Goal: Transaction & Acquisition: Purchase product/service

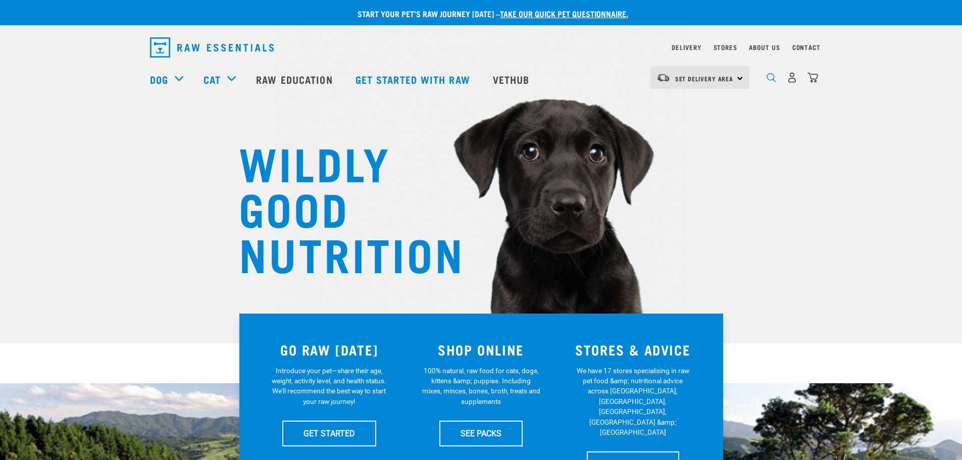
click at [769, 81] on img "dropdown navigation" at bounding box center [771, 78] width 10 height 10
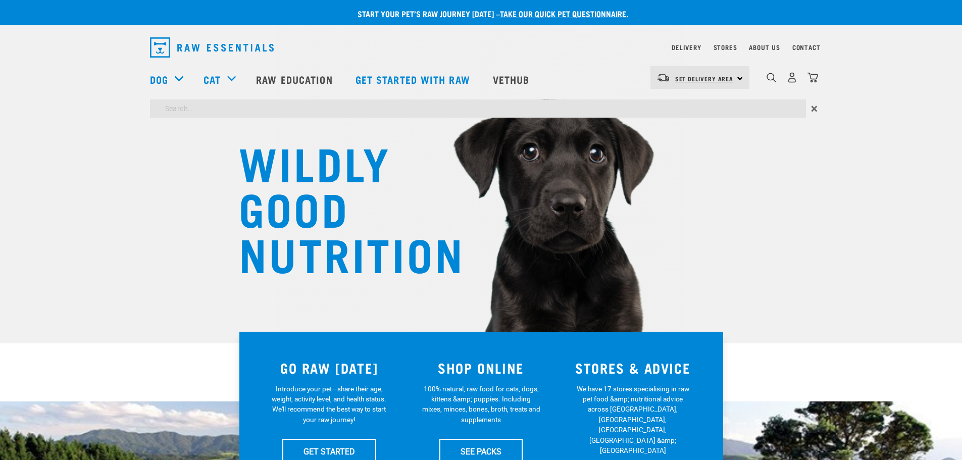
click at [723, 77] on span "Set Delivery Area" at bounding box center [704, 79] width 59 height 4
click at [703, 103] on link "[GEOGRAPHIC_DATA]" at bounding box center [698, 106] width 97 height 22
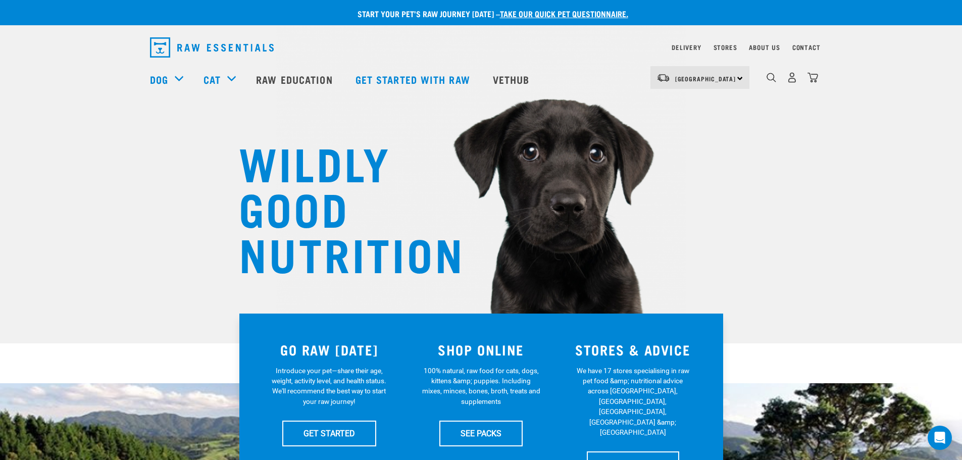
click at [739, 77] on div "[GEOGRAPHIC_DATA] [GEOGRAPHIC_DATA]" at bounding box center [699, 77] width 99 height 23
click at [710, 102] on link "[GEOGRAPHIC_DATA]" at bounding box center [698, 106] width 97 height 22
click at [773, 80] on img "dropdown navigation" at bounding box center [771, 78] width 10 height 10
click at [769, 82] on img "dropdown navigation" at bounding box center [771, 78] width 10 height 10
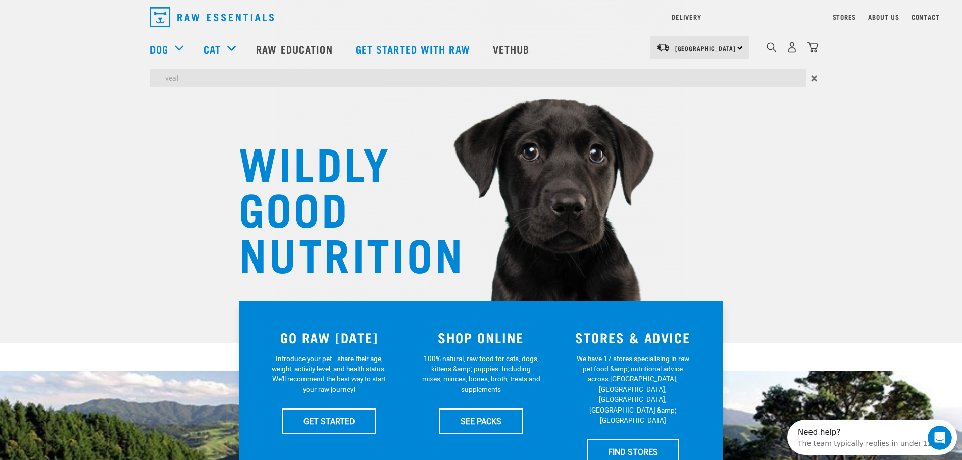
type input "veal"
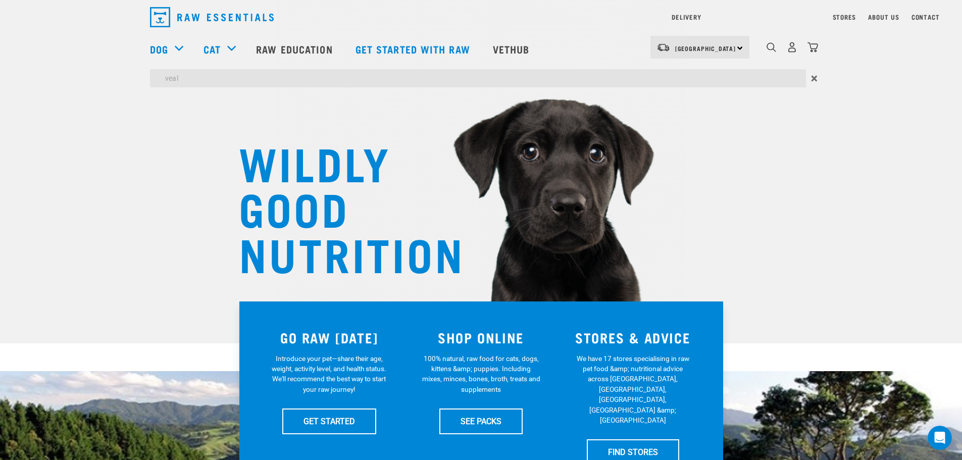
click at [682, 82] on input "veal" at bounding box center [478, 78] width 656 height 18
click at [814, 72] on div "Delivery Stores About Us Contact North Island" at bounding box center [481, 46] width 962 height 92
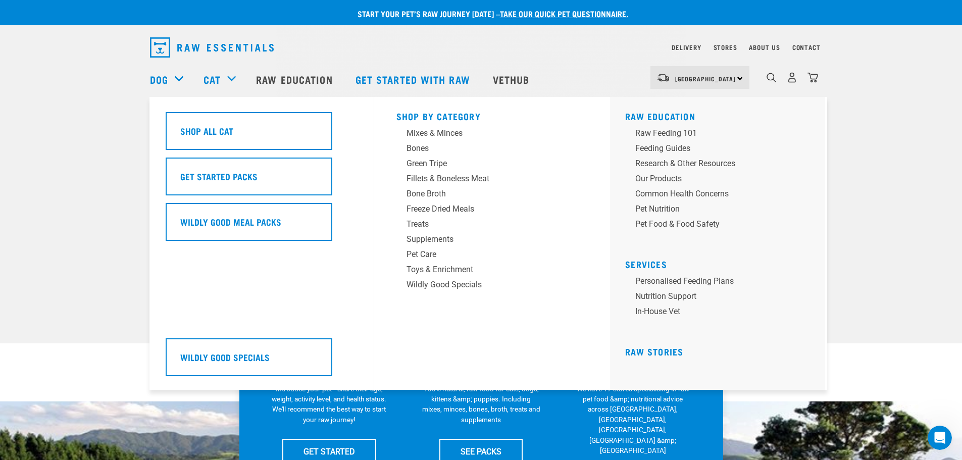
click at [228, 73] on div "Cat" at bounding box center [224, 79] width 42 height 40
click at [450, 135] on div "Mixes & Minces" at bounding box center [484, 133] width 157 height 12
click at [448, 134] on div "Mixes & Minces" at bounding box center [484, 133] width 157 height 12
